Goal: Book appointment/travel/reservation

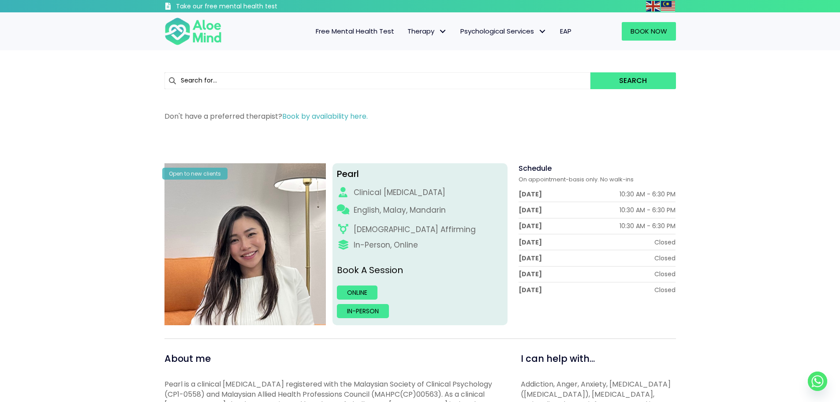
click at [361, 230] on div "[DEMOGRAPHIC_DATA] Affirming" at bounding box center [415, 229] width 122 height 11
click at [422, 230] on div "[DEMOGRAPHIC_DATA] Affirming" at bounding box center [420, 229] width 166 height 11
click at [642, 36] on link "Book Now" at bounding box center [649, 31] width 54 height 19
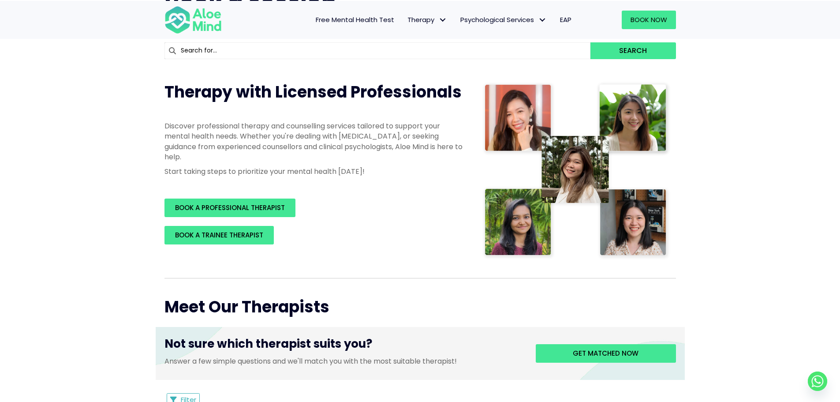
scroll to position [88, 0]
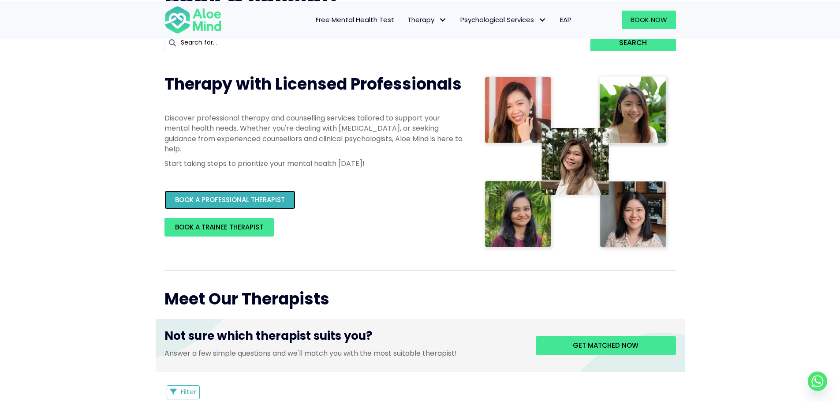
click at [260, 199] on span "BOOK A PROFESSIONAL THERAPIST" at bounding box center [230, 199] width 110 height 9
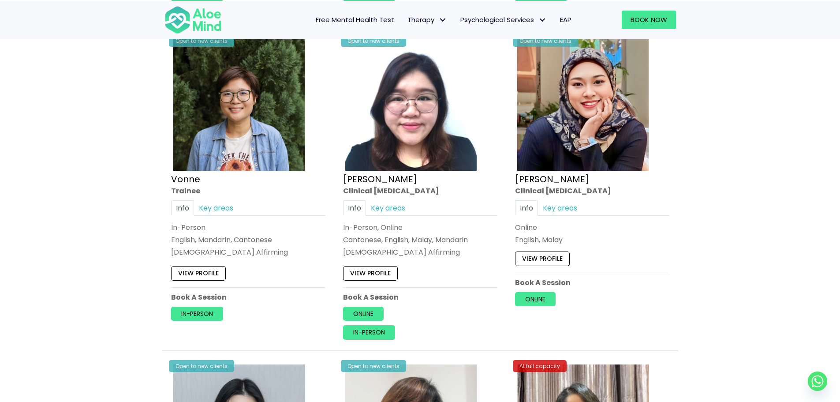
scroll to position [2425, 0]
click at [384, 205] on link "Key areas" at bounding box center [388, 207] width 44 height 15
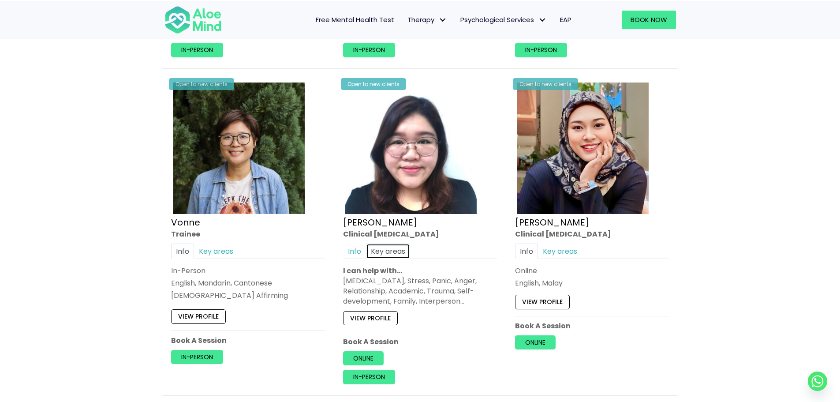
scroll to position [2381, 0]
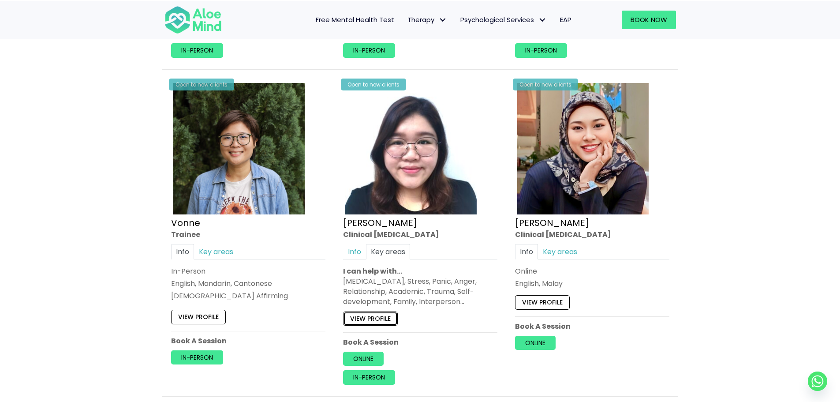
click at [366, 315] on link "View profile" at bounding box center [370, 318] width 55 height 14
click at [549, 244] on link "Key areas" at bounding box center [560, 251] width 44 height 15
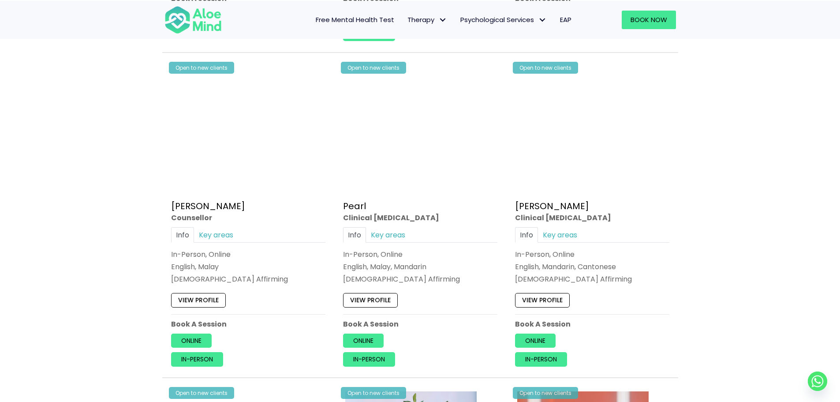
scroll to position [1764, 0]
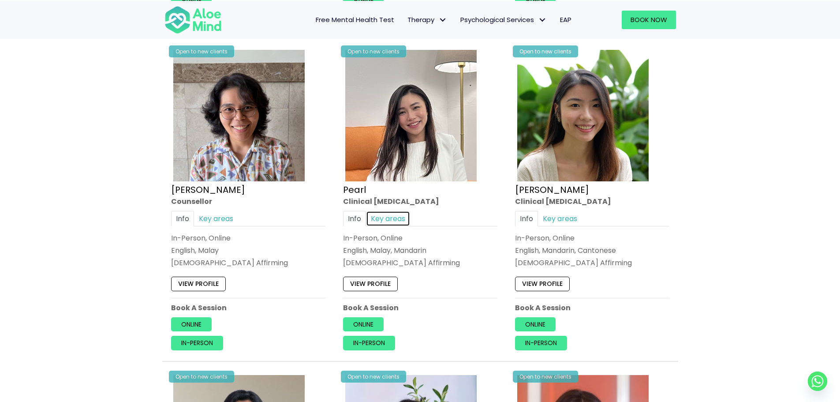
click at [398, 216] on link "Key areas" at bounding box center [388, 218] width 44 height 15
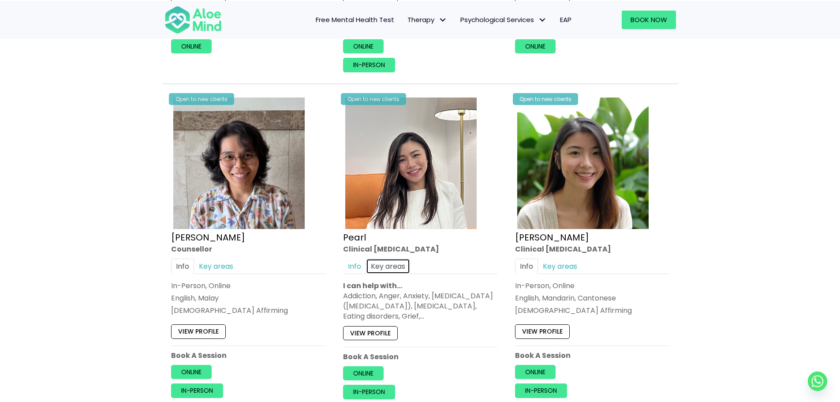
scroll to position [1720, 0]
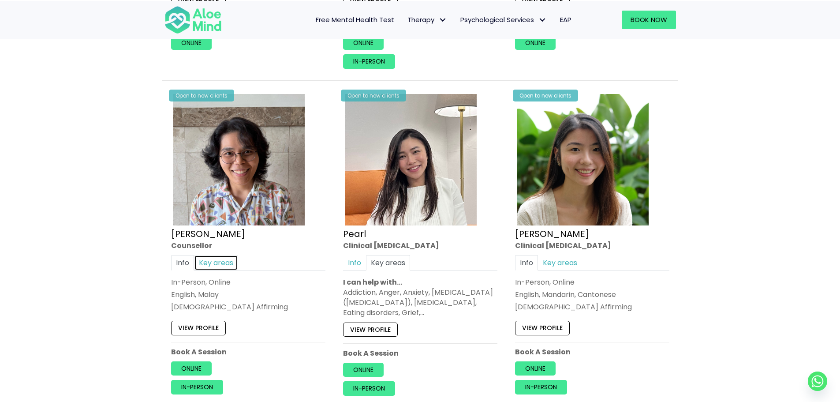
click at [205, 262] on link "Key areas" at bounding box center [216, 262] width 44 height 15
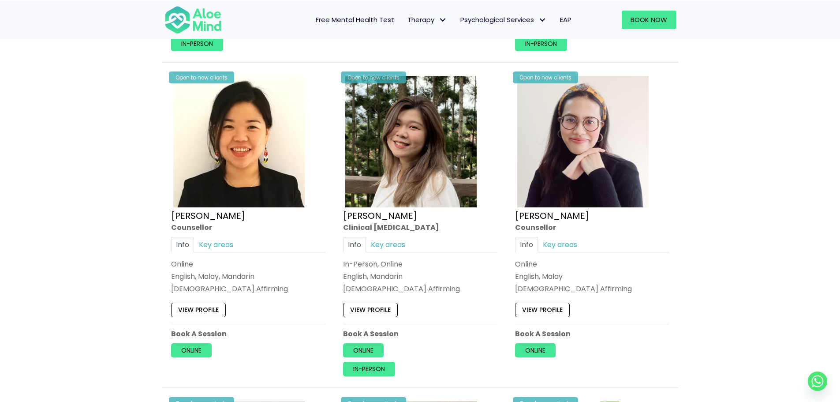
scroll to position [1411, 0]
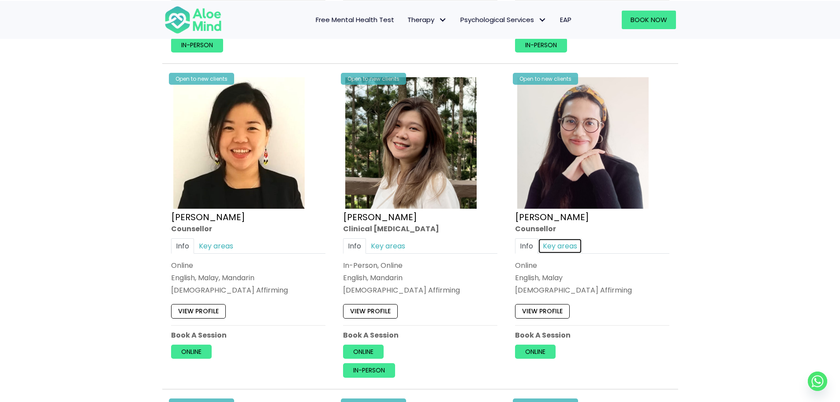
click at [559, 247] on link "Key areas" at bounding box center [560, 245] width 44 height 15
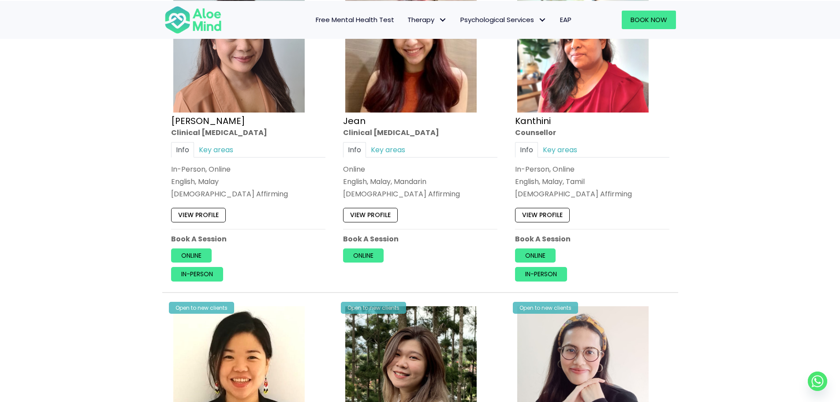
scroll to position [1102, 0]
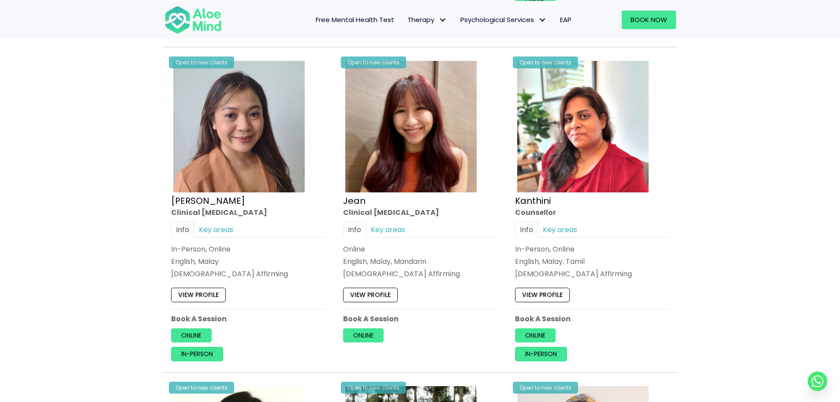
click at [494, 222] on div "Info Key areas" at bounding box center [420, 229] width 154 height 15
click at [490, 212] on div "Clinical [MEDICAL_DATA]" at bounding box center [420, 212] width 154 height 10
click at [490, 222] on div "Info Key areas" at bounding box center [420, 229] width 154 height 15
click at [396, 229] on link "Key areas" at bounding box center [388, 229] width 44 height 15
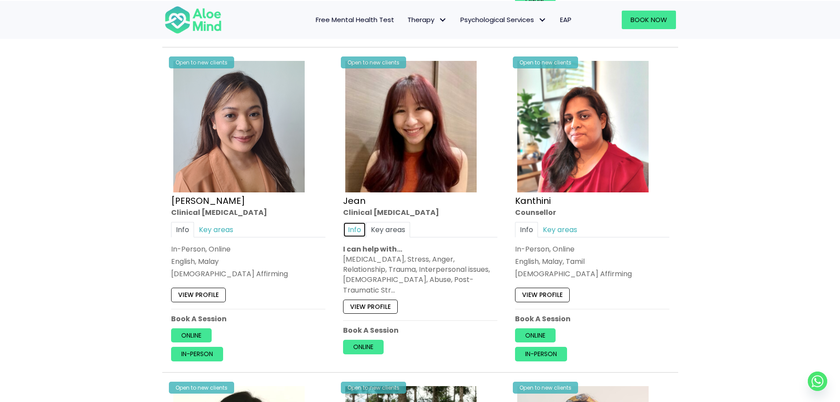
click at [356, 228] on link "Info" at bounding box center [354, 229] width 23 height 15
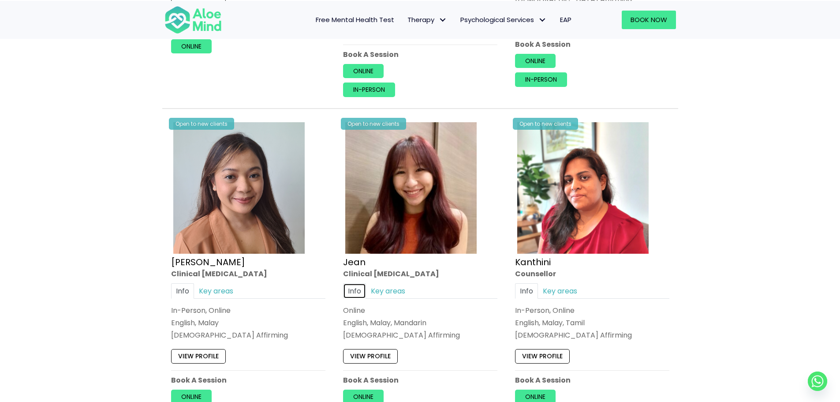
scroll to position [1058, 0]
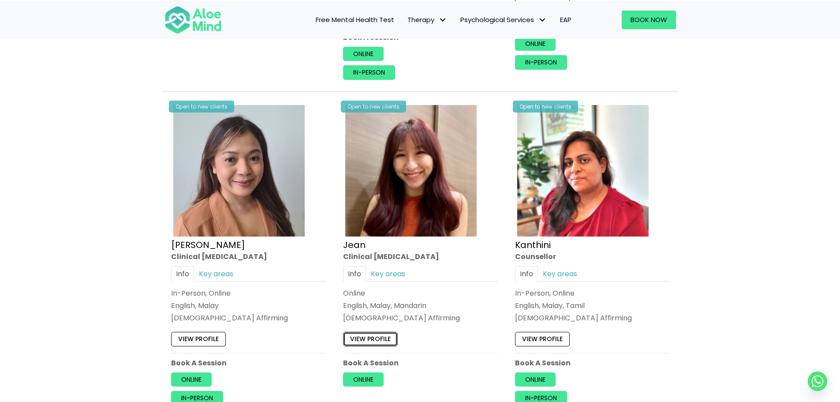
click at [377, 335] on link "View profile" at bounding box center [370, 339] width 55 height 14
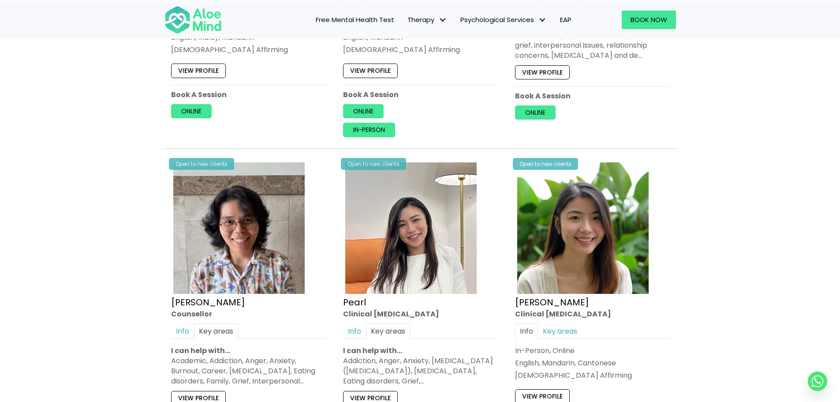
scroll to position [1676, 0]
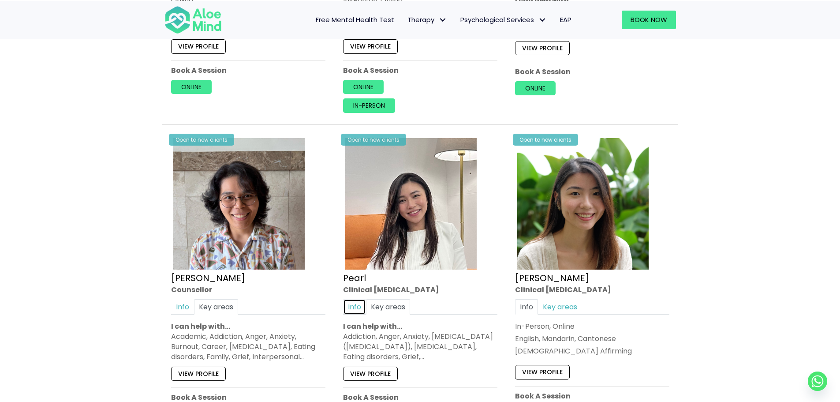
click at [355, 306] on link "Info" at bounding box center [354, 306] width 23 height 15
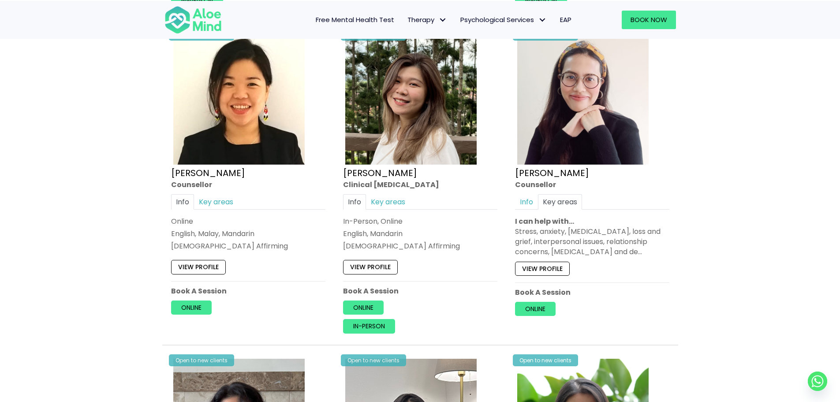
scroll to position [1235, 0]
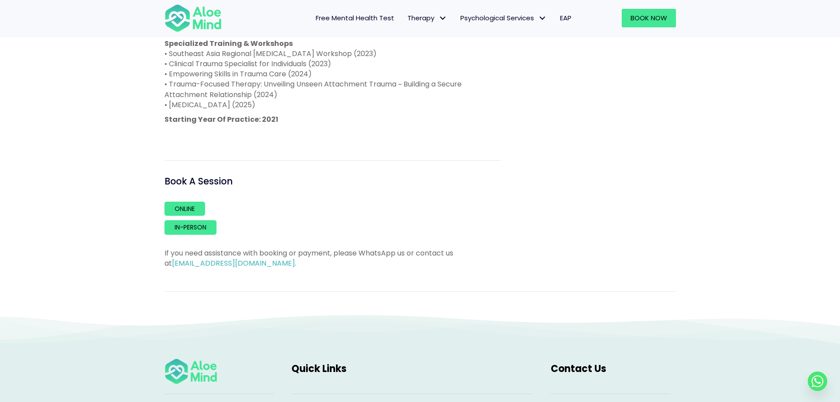
scroll to position [750, 0]
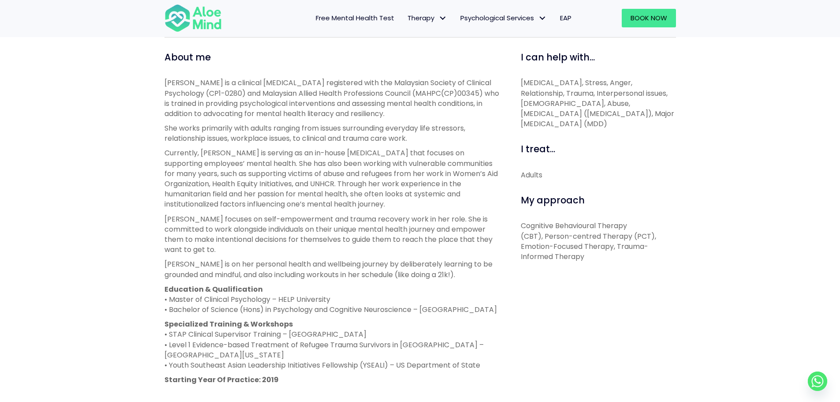
scroll to position [309, 0]
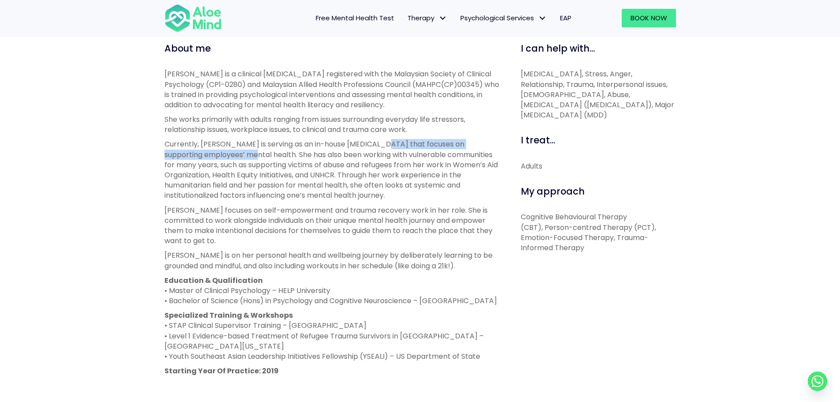
drag, startPoint x: 373, startPoint y: 146, endPoint x: 213, endPoint y: 153, distance: 160.6
click at [213, 153] on p "Currently, [PERSON_NAME] is serving as an in-house [MEDICAL_DATA] that focuses …" at bounding box center [332, 169] width 336 height 61
click at [397, 235] on p "[PERSON_NAME] focuses on self-empowerment and trauma recovery work in her role.…" at bounding box center [332, 225] width 336 height 41
click at [398, 234] on p "[PERSON_NAME] focuses on self-empowerment and trauma recovery work in her role.…" at bounding box center [332, 225] width 336 height 41
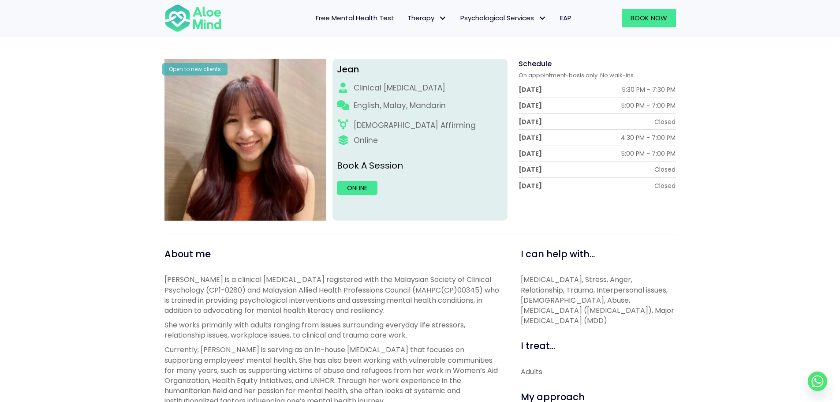
scroll to position [88, 0]
